Goal: Information Seeking & Learning: Learn about a topic

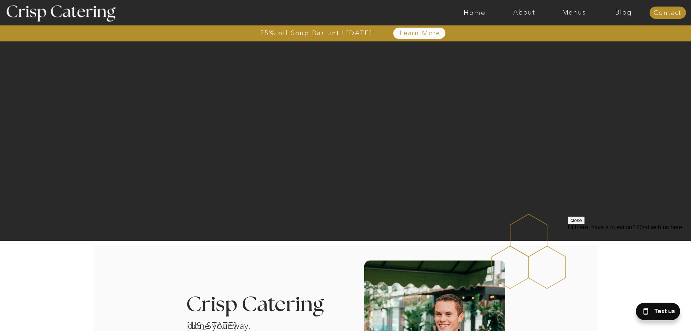
drag, startPoint x: 194, startPoint y: 106, endPoint x: 70, endPoint y: 268, distance: 204.4
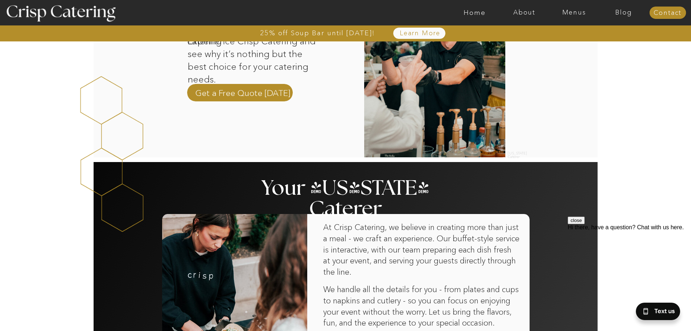
scroll to position [327, 0]
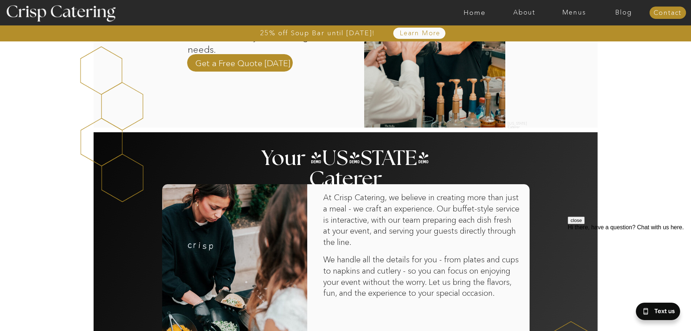
click at [528, 13] on nav "About" at bounding box center [525, 12] width 50 height 7
click at [517, 34] on nav "About Crisp" at bounding box center [527, 33] width 42 height 7
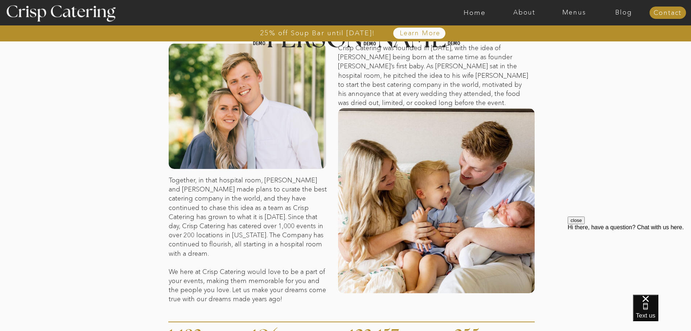
scroll to position [89, 0]
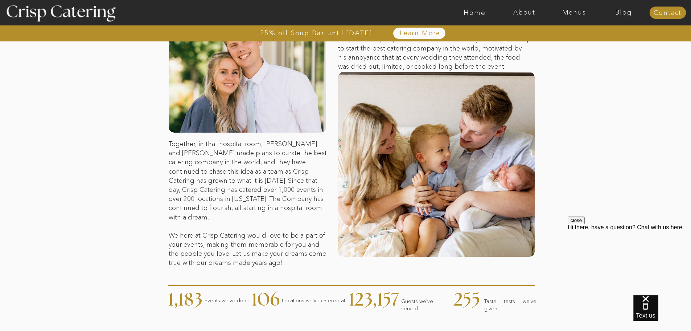
click at [533, 5] on div at bounding box center [374, 12] width 1151 height 25
click at [527, 13] on nav "About" at bounding box center [525, 12] width 50 height 7
click at [530, 44] on nav "Crisp Cares" at bounding box center [527, 42] width 42 height 7
